Goal: Task Accomplishment & Management: Manage account settings

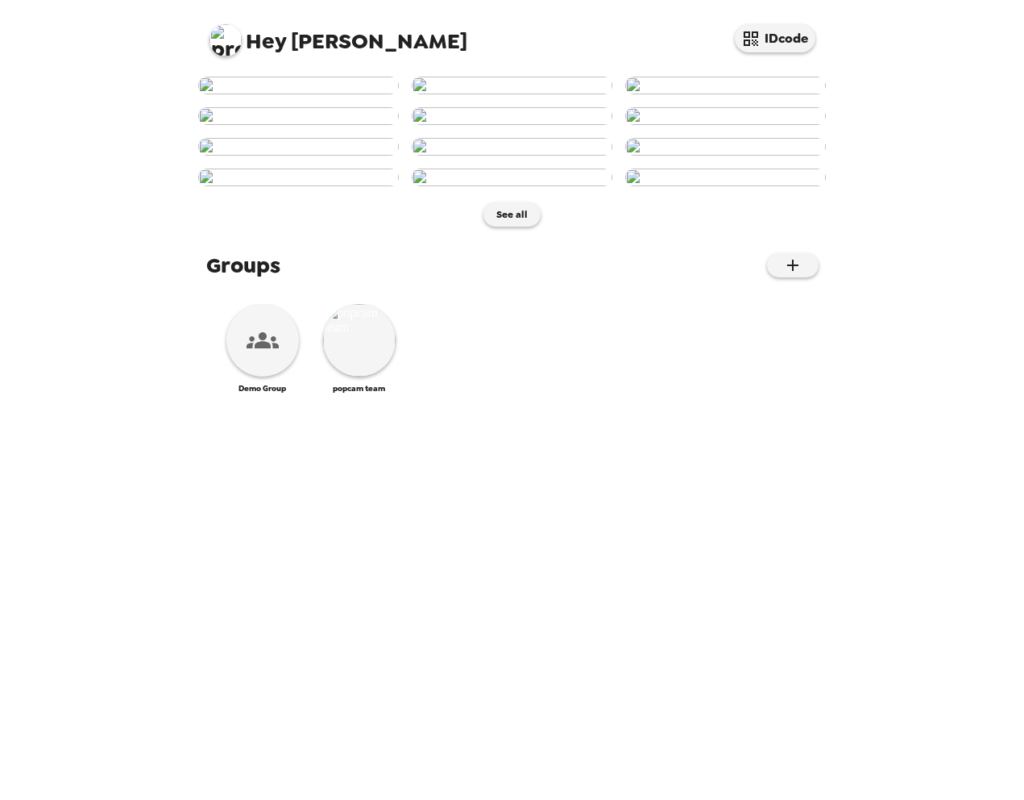
click at [229, 41] on img at bounding box center [226, 40] width 32 height 32
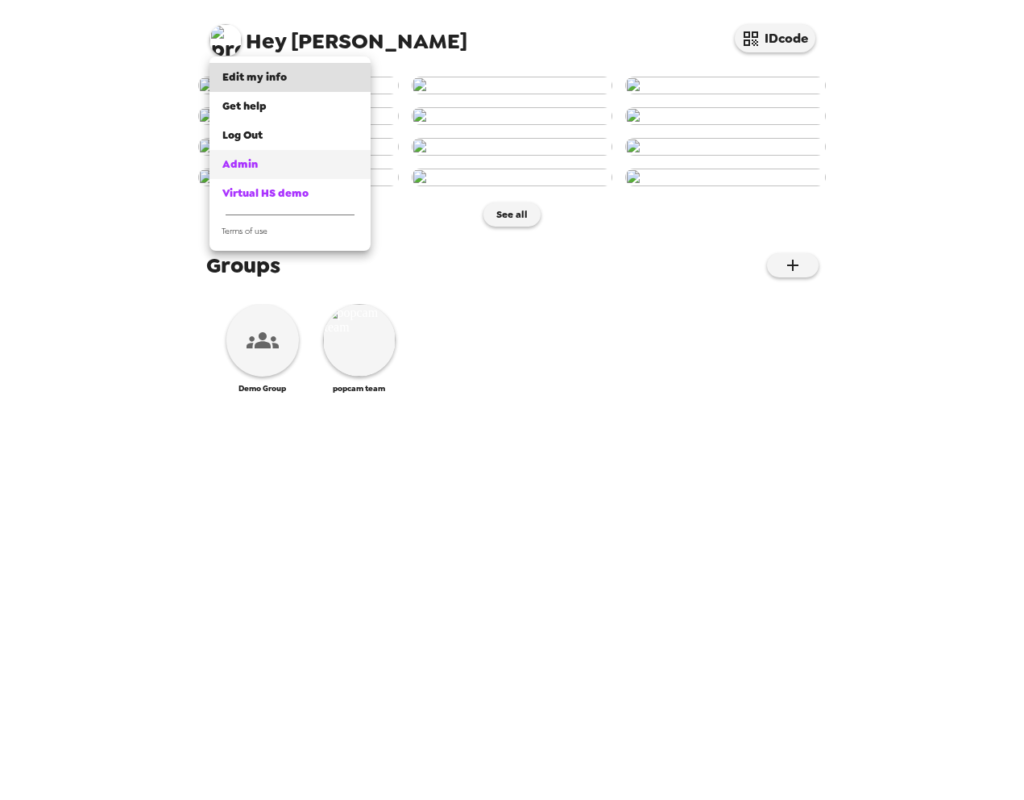
click at [240, 165] on span "Admin" at bounding box center [239, 164] width 35 height 14
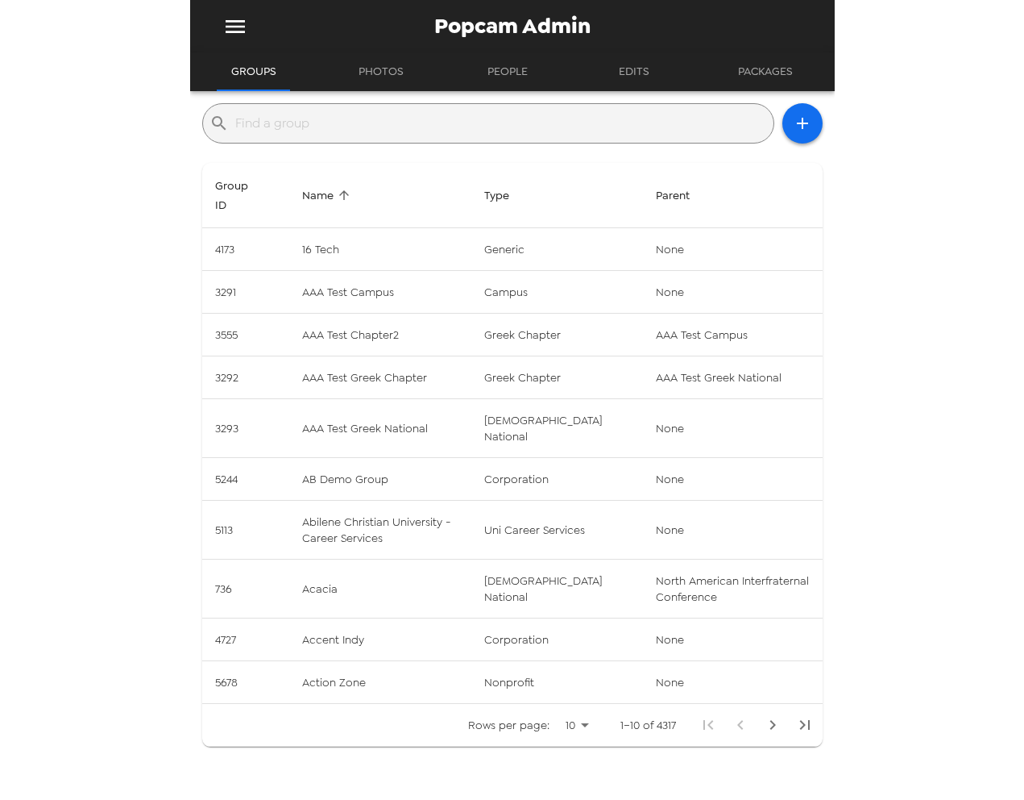
click at [330, 130] on input "text" at bounding box center [501, 123] width 532 height 26
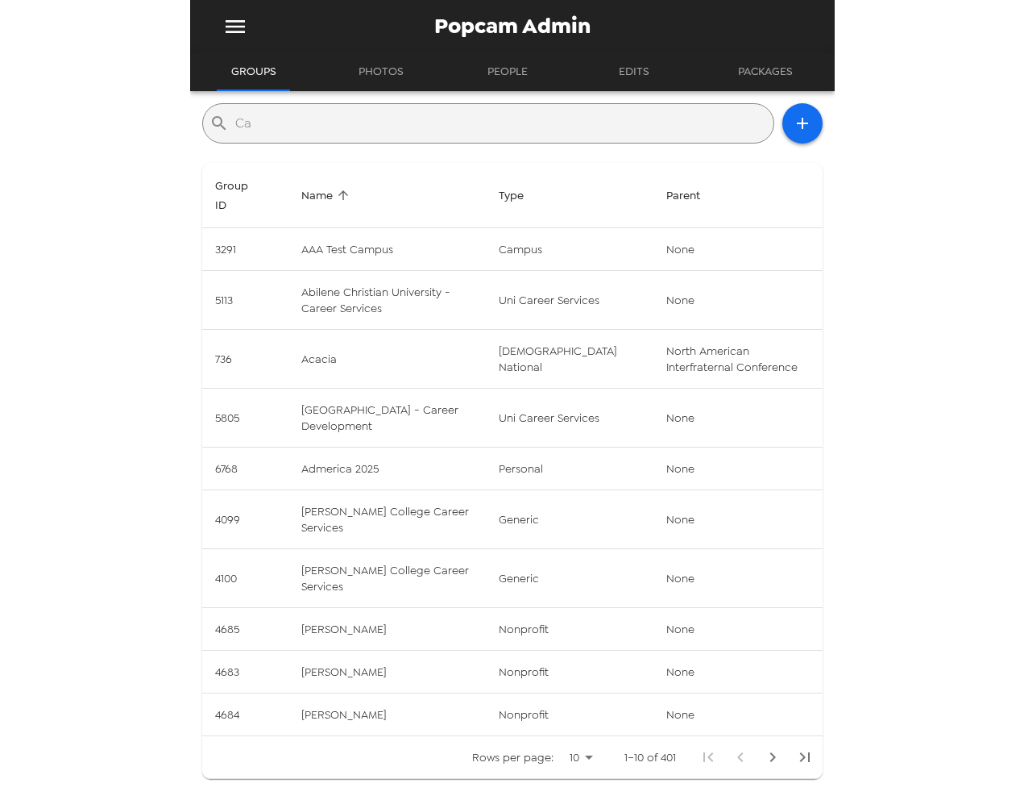
type input "C"
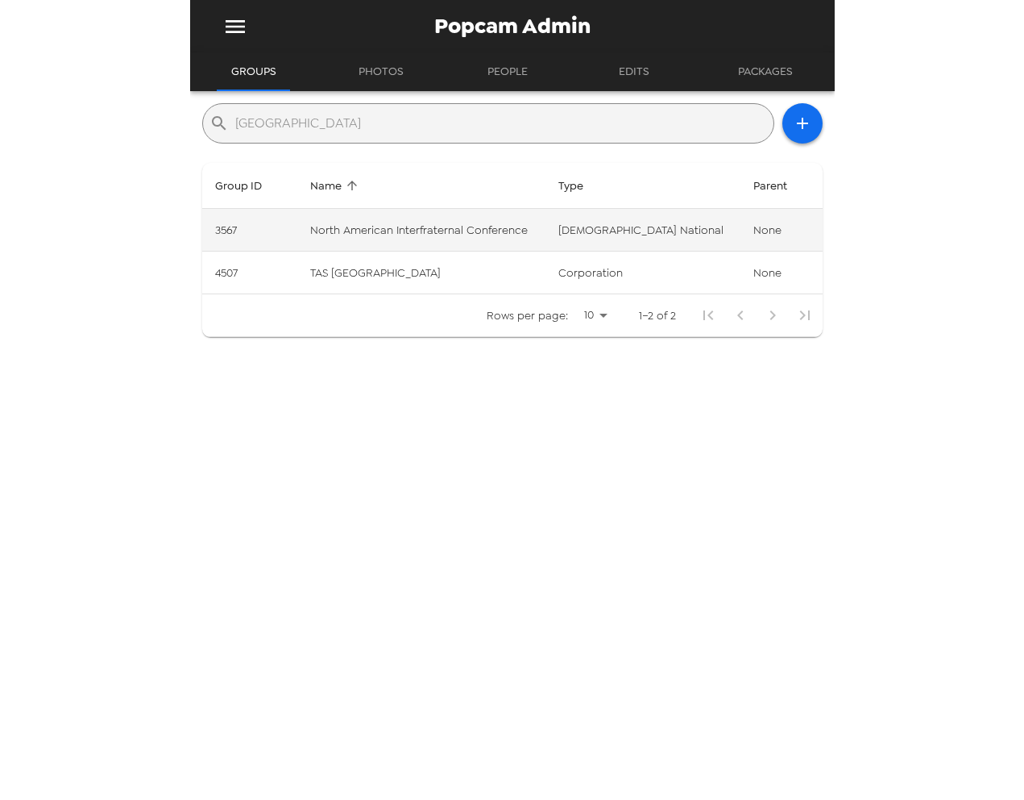
type input "[GEOGRAPHIC_DATA]"
click at [430, 237] on td "North American Interfraternal Conference" at bounding box center [421, 230] width 248 height 43
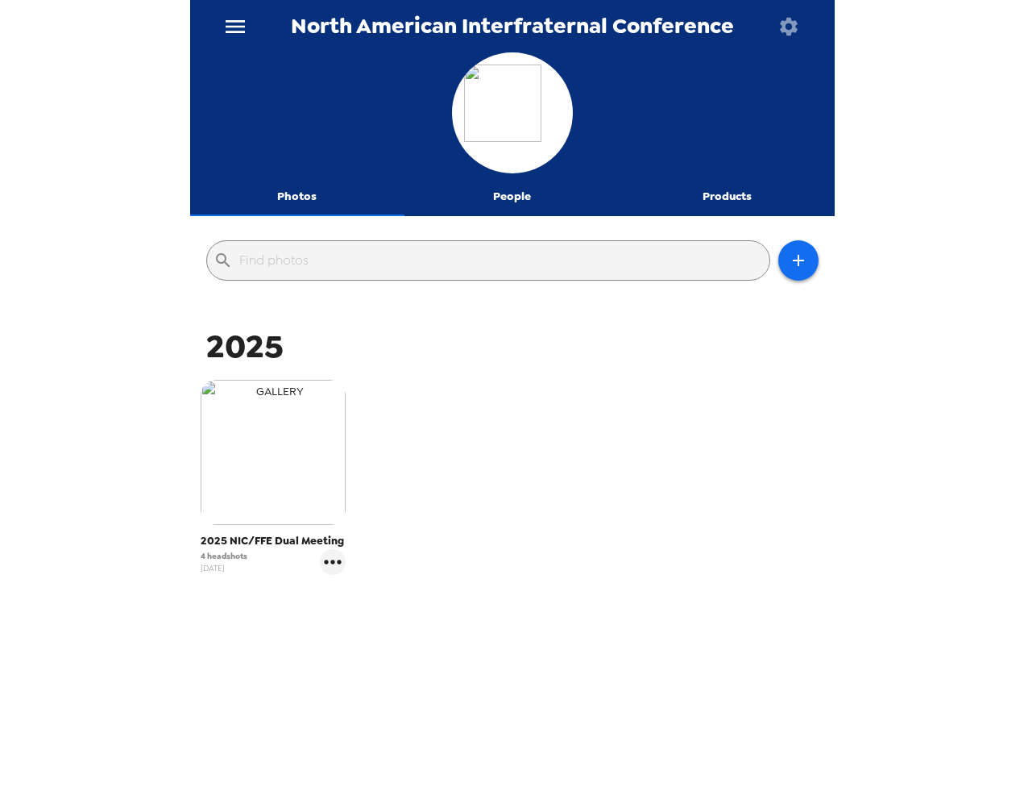
click at [276, 468] on img "button" at bounding box center [273, 452] width 145 height 145
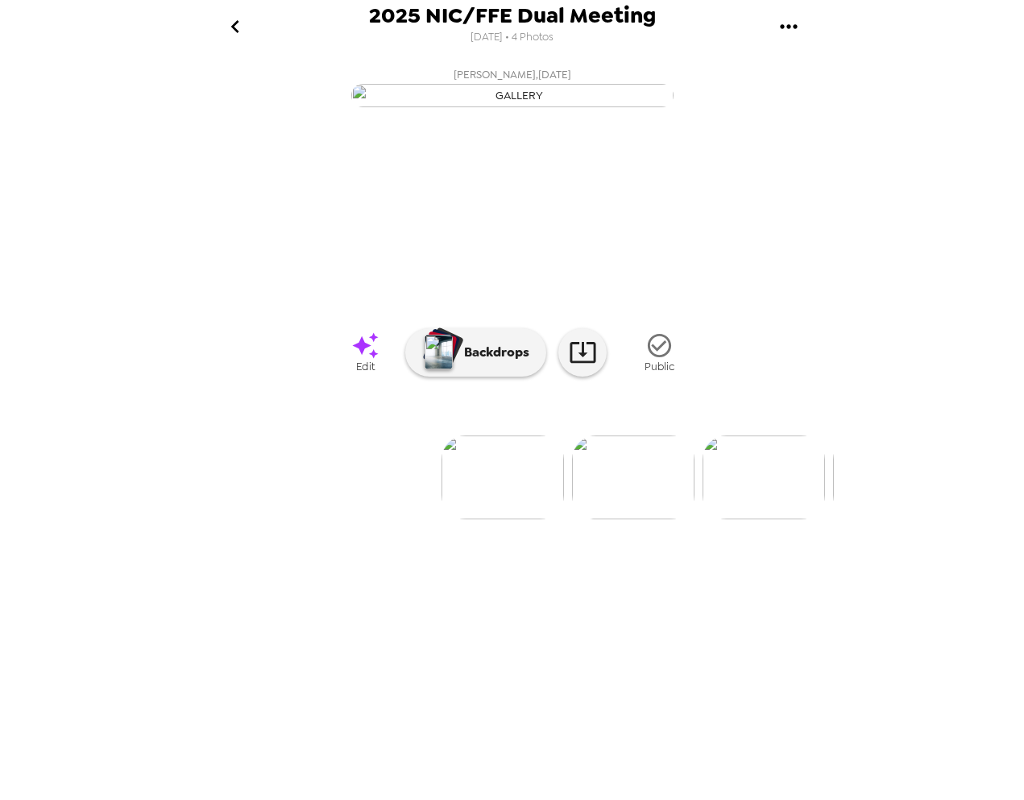
scroll to position [0, 2]
click at [581, 366] on icon at bounding box center [583, 352] width 28 height 28
click at [622, 519] on img at bounding box center [641, 477] width 123 height 84
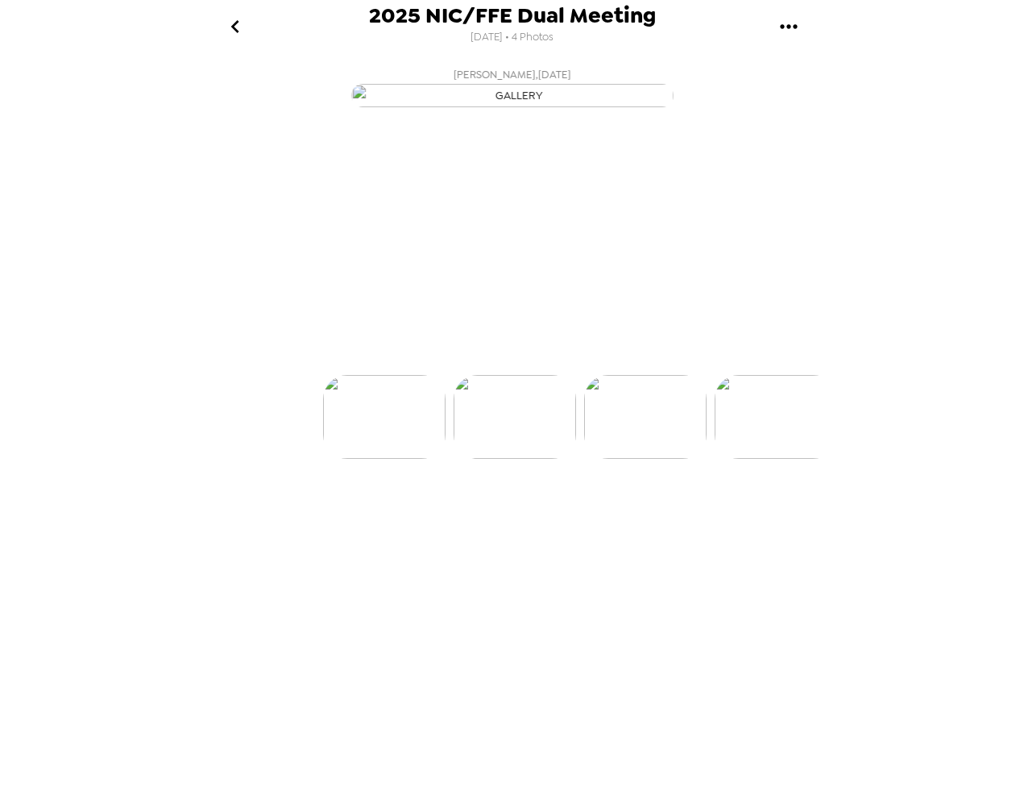
scroll to position [0, 130]
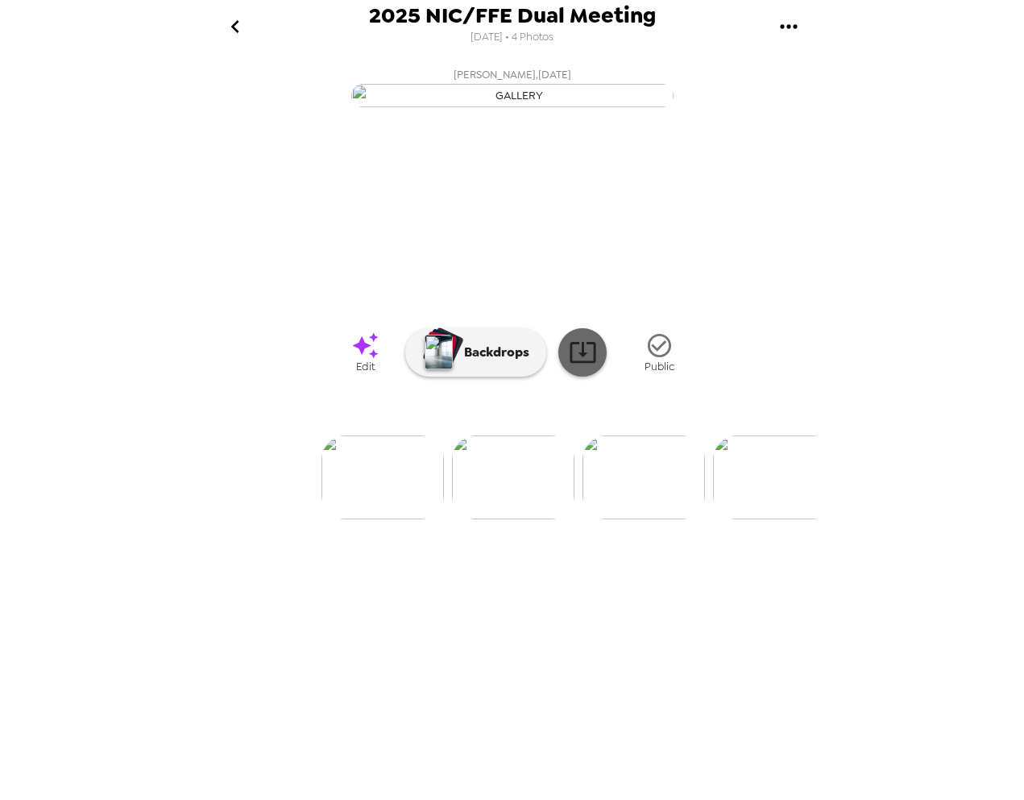
click at [584, 366] on icon at bounding box center [583, 352] width 28 height 28
